Goal: Transaction & Acquisition: Purchase product/service

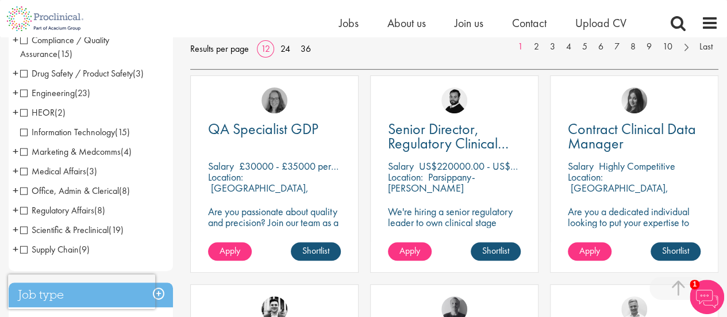
scroll to position [207, 0]
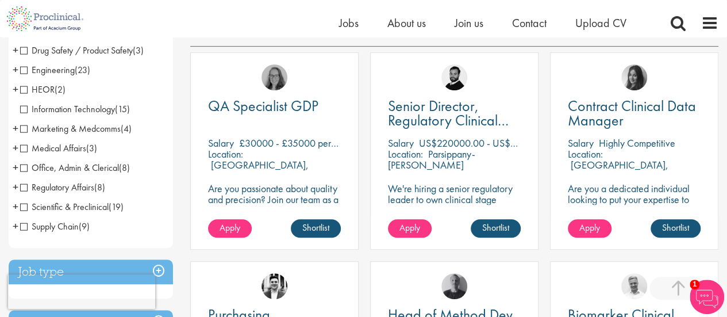
click at [28, 186] on span "Regulatory Affairs" at bounding box center [57, 187] width 74 height 12
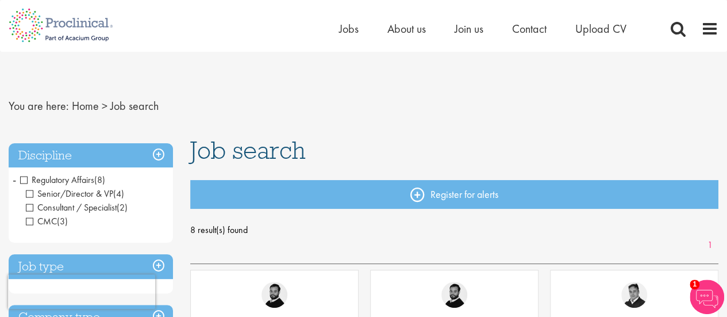
click at [28, 181] on span "Regulatory Affairs" at bounding box center [57, 180] width 74 height 12
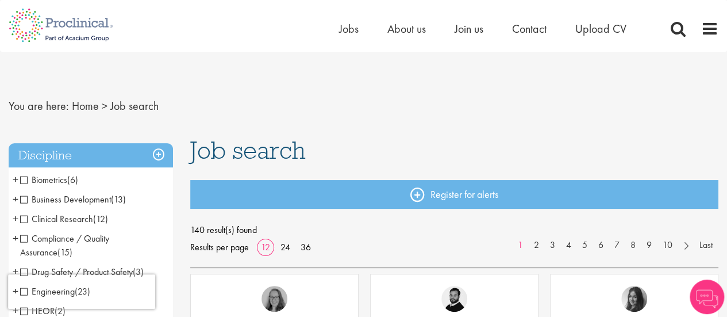
click at [20, 222] on span "Clinical Research" at bounding box center [56, 219] width 73 height 12
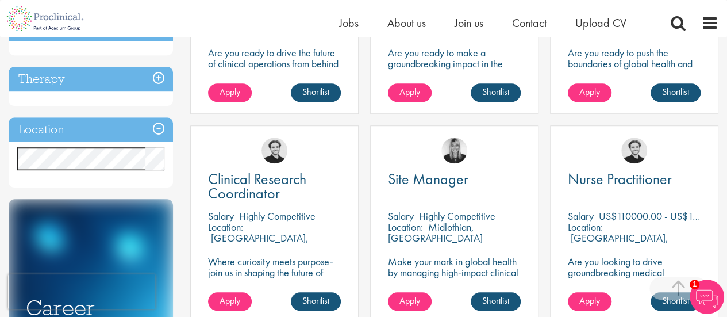
scroll to position [66, 0]
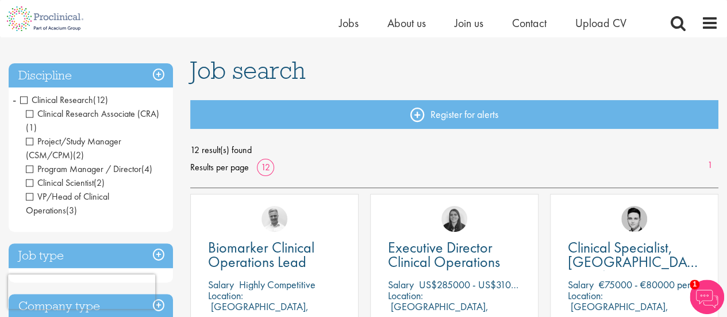
click at [27, 101] on span "Clinical Research" at bounding box center [56, 100] width 73 height 12
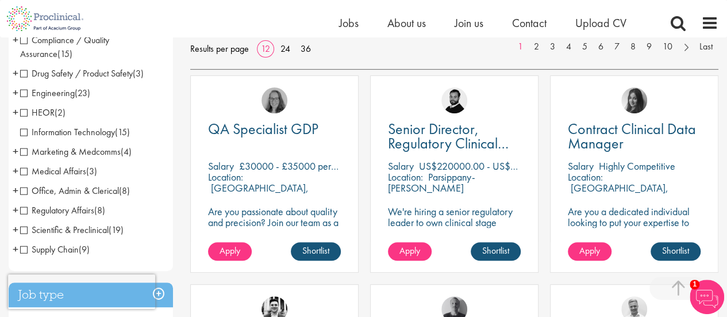
scroll to position [207, 0]
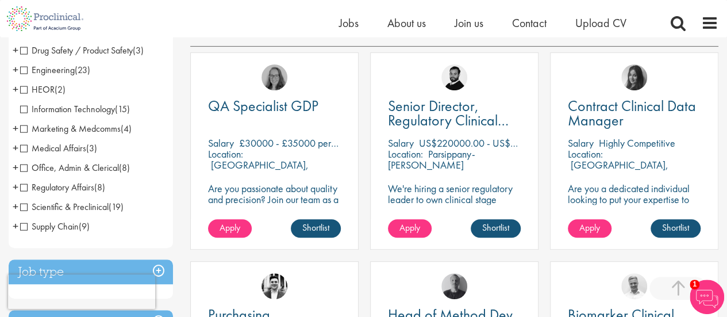
click at [23, 148] on span "Medical Affairs" at bounding box center [53, 148] width 66 height 12
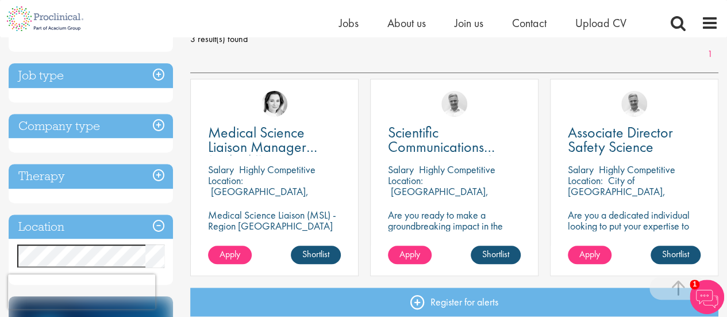
scroll to position [184, 0]
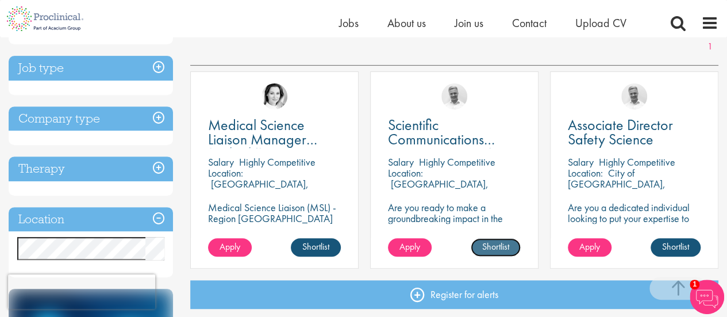
click at [504, 250] on link "Shortlist" at bounding box center [496, 247] width 50 height 18
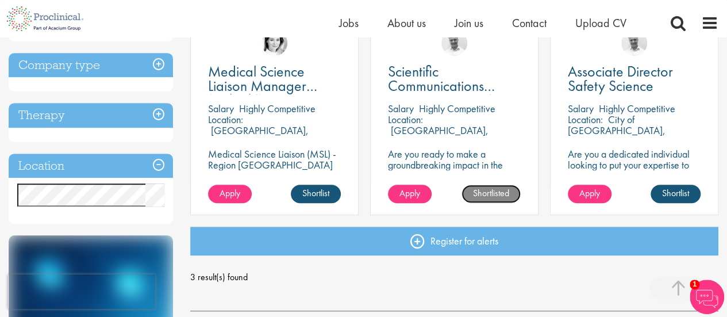
scroll to position [214, 0]
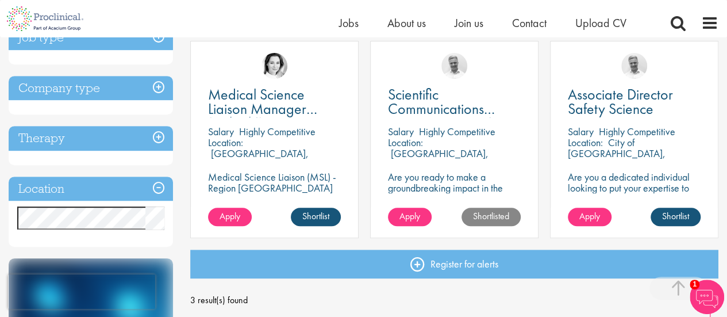
click at [440, 147] on p "Zug, Switzerland" at bounding box center [438, 159] width 101 height 24
click at [428, 120] on div "Scientific Communications Manager - Oncology Salary Highly Competitive Location…" at bounding box center [454, 139] width 168 height 197
click at [416, 219] on span "Apply" at bounding box center [410, 216] width 21 height 12
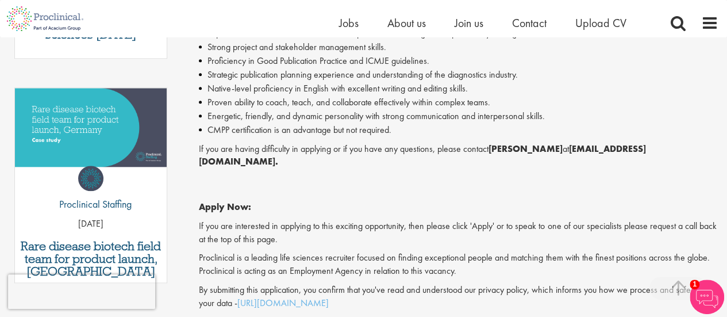
scroll to position [831, 0]
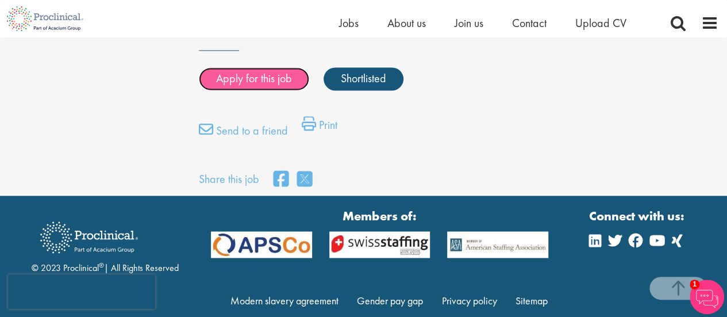
click at [264, 67] on link "Apply for this job" at bounding box center [254, 78] width 110 height 23
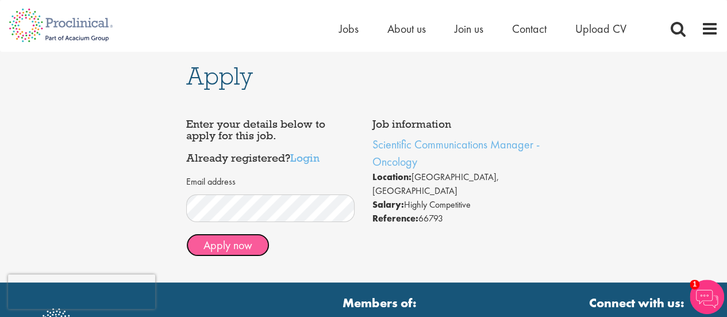
click at [251, 245] on button "Apply now" at bounding box center [227, 244] width 83 height 23
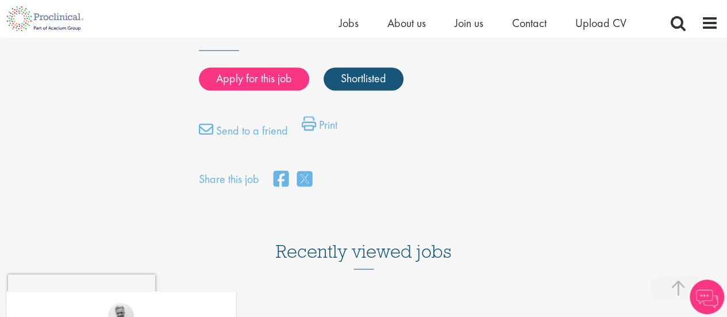
scroll to position [554, 0]
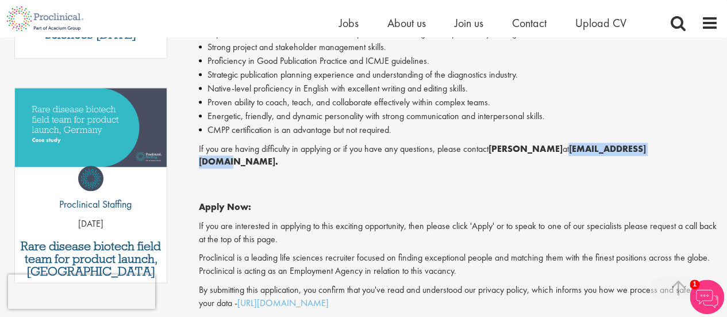
drag, startPoint x: 646, startPoint y: 151, endPoint x: 553, endPoint y: 154, distance: 93.2
click at [553, 154] on strong "j.bye@proclinical.com." at bounding box center [422, 155] width 447 height 25
copy strong "j.bye@proclinical.com"
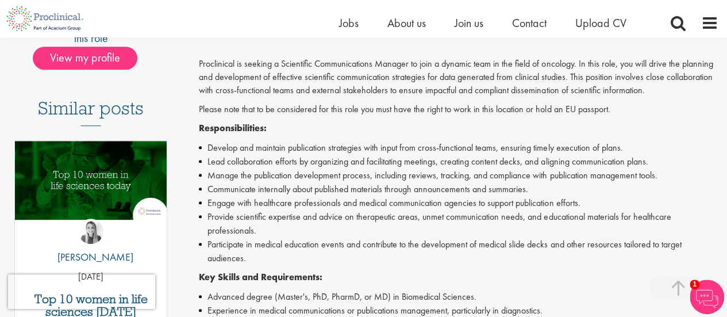
scroll to position [0, 0]
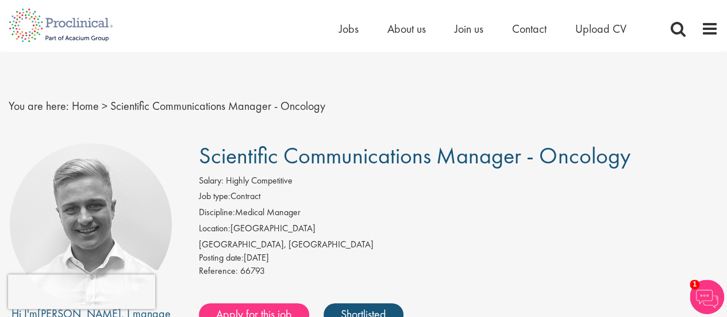
click at [604, 195] on li "Job type: Contract" at bounding box center [459, 198] width 520 height 16
drag, startPoint x: 266, startPoint y: 270, endPoint x: 198, endPoint y: 271, distance: 68.4
click at [198, 271] on div "Salary: Highly Competitive Job type: Contract Discipline: Medical Manager Locat…" at bounding box center [458, 227] width 537 height 106
copy div "Reference: 66793"
click at [623, 190] on li "Job type: Contract" at bounding box center [459, 198] width 520 height 16
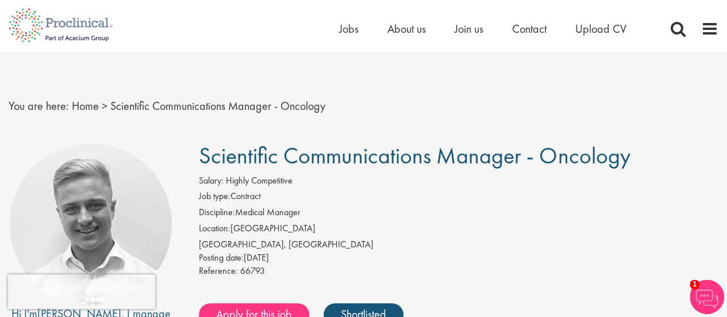
drag, startPoint x: 629, startPoint y: 157, endPoint x: 204, endPoint y: 160, distance: 425.5
click at [204, 160] on span "Scientific Communications Manager - Oncology" at bounding box center [414, 155] width 431 height 29
copy span "Scientific Communications Manager - Oncology"
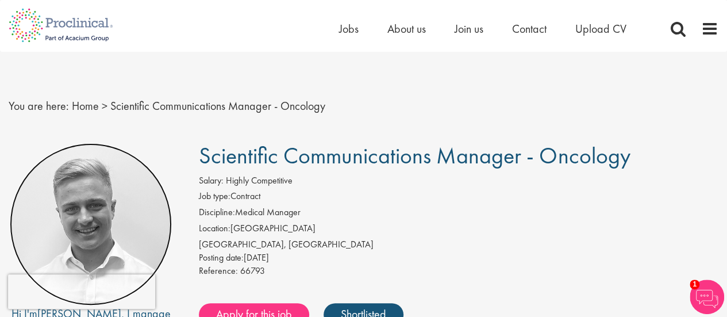
click at [66, 164] on img at bounding box center [91, 224] width 162 height 162
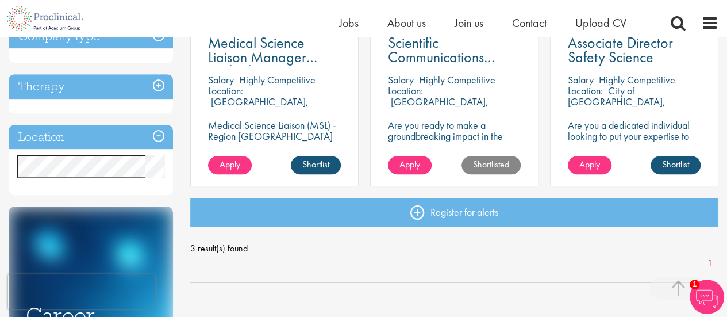
click at [161, 87] on h3 "Therapy" at bounding box center [91, 86] width 164 height 25
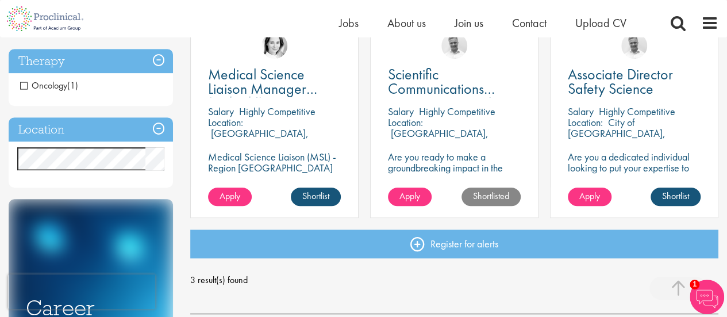
scroll to position [205, 0]
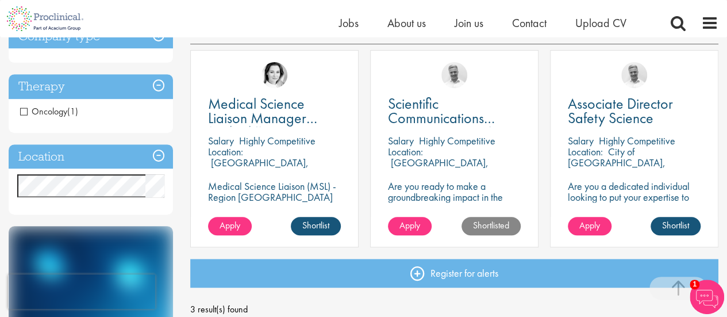
click at [59, 109] on span "Oncology" at bounding box center [43, 111] width 47 height 12
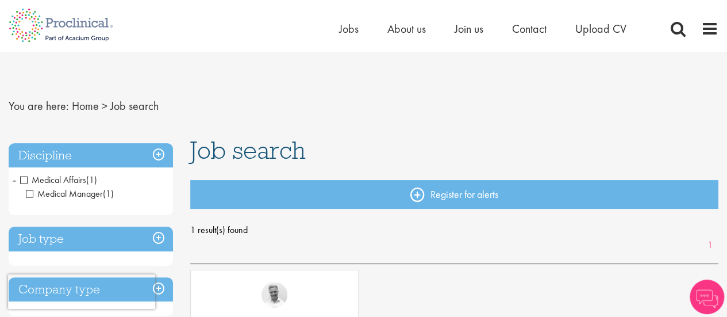
scroll to position [277, 0]
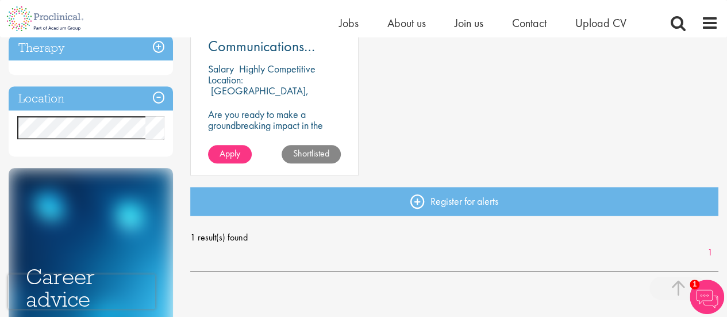
click at [155, 101] on h3 "Location" at bounding box center [91, 98] width 164 height 25
click at [158, 99] on h3 "Location" at bounding box center [91, 98] width 164 height 25
click at [160, 98] on h3 "Location" at bounding box center [91, 98] width 164 height 25
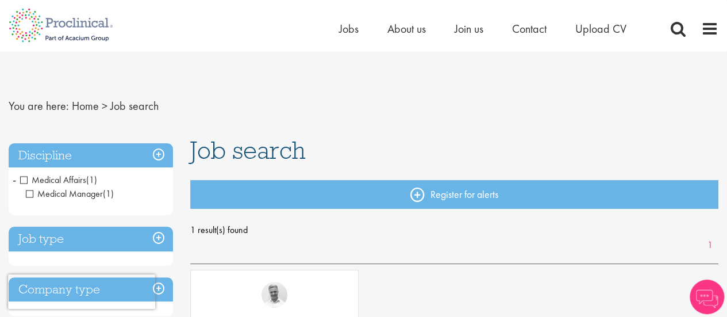
click at [161, 152] on h3 "Discipline" at bounding box center [91, 155] width 164 height 25
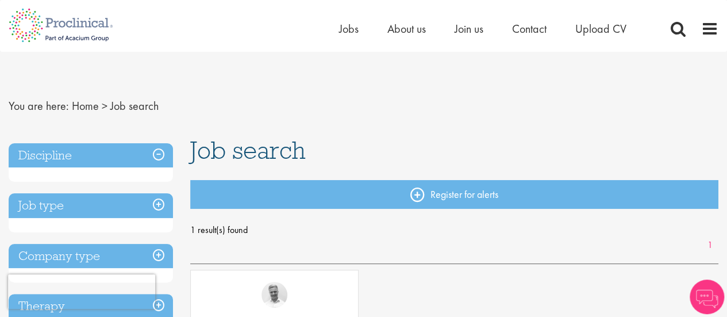
click at [159, 208] on h3 "Job type" at bounding box center [91, 205] width 164 height 25
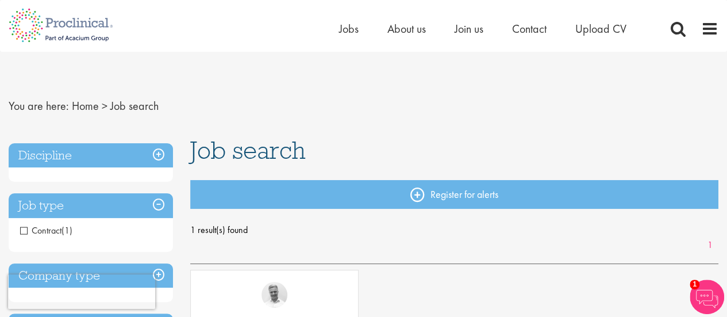
click at [159, 152] on h3 "Discipline" at bounding box center [91, 155] width 164 height 25
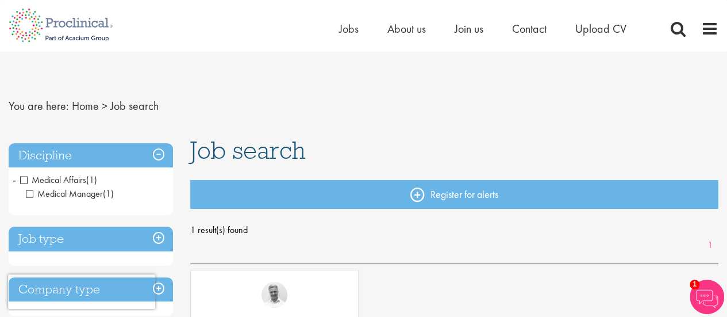
click at [25, 178] on span "Medical Affairs" at bounding box center [53, 180] width 66 height 12
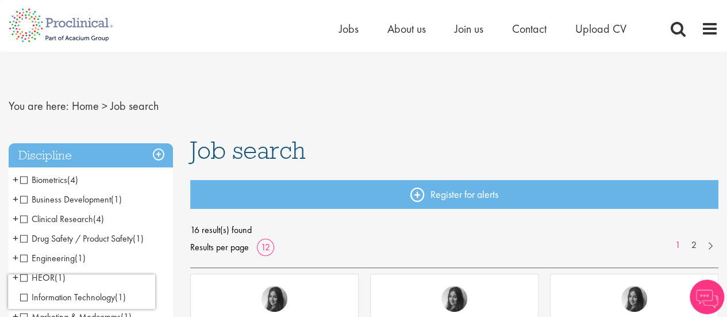
click at [164, 205] on li "Business Development (1) - + Commercial Operations (1)" at bounding box center [91, 200] width 164 height 20
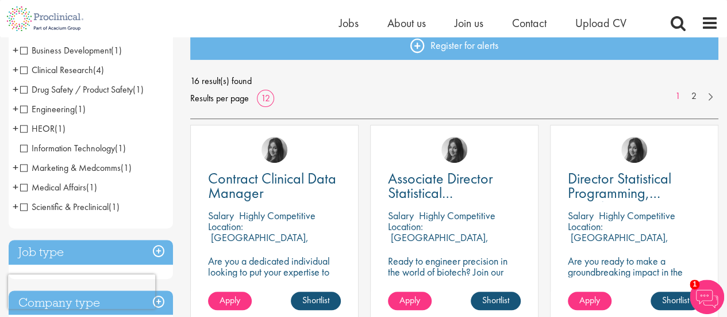
scroll to position [138, 0]
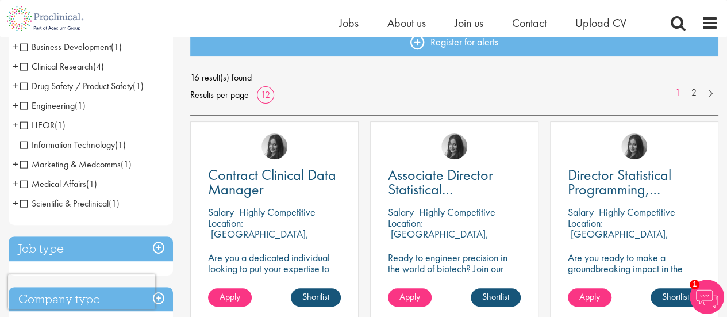
click at [27, 70] on span "Clinical Research" at bounding box center [56, 66] width 73 height 12
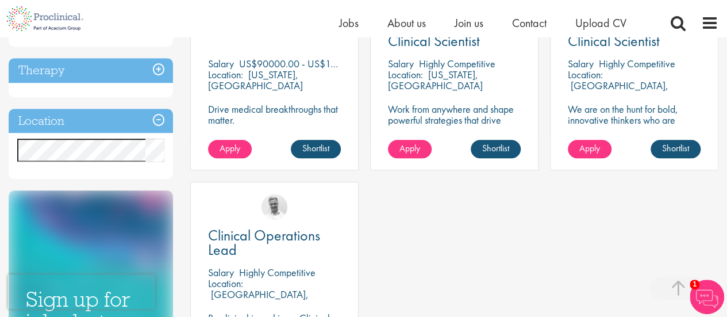
scroll to position [5, 0]
